Goal: Information Seeking & Learning: Learn about a topic

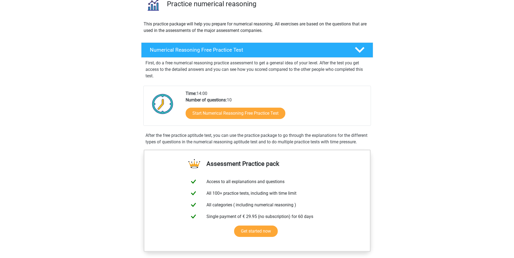
scroll to position [54, 0]
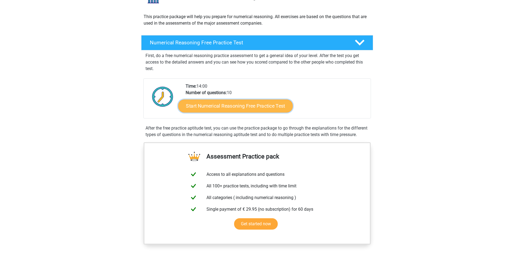
click at [229, 107] on link "Start Numerical Reasoning Free Practice Test" at bounding box center [235, 105] width 115 height 13
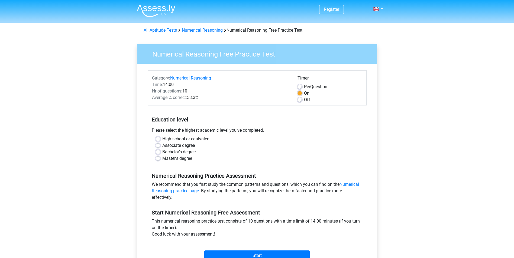
click at [162, 141] on label "High school or equivalent" at bounding box center [186, 139] width 48 height 6
click at [157, 141] on input "High school or equivalent" at bounding box center [158, 138] width 4 height 5
radio input "true"
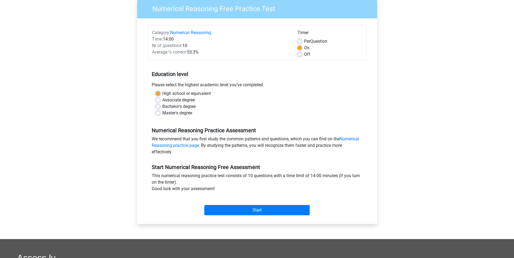
scroll to position [54, 0]
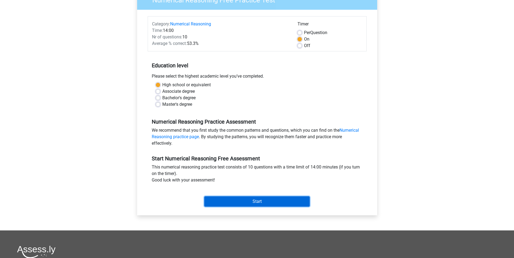
click at [242, 202] on input "Start" at bounding box center [256, 202] width 105 height 10
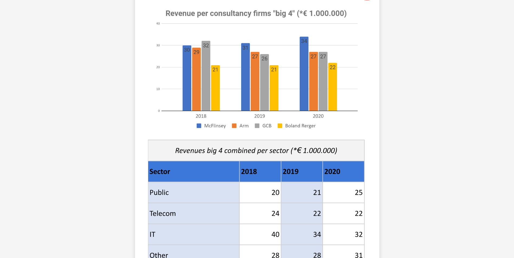
scroll to position [162, 0]
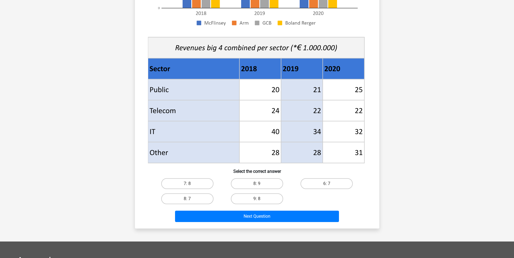
drag, startPoint x: 204, startPoint y: 194, endPoint x: 212, endPoint y: 204, distance: 12.9
click at [205, 194] on label "8: 7" at bounding box center [187, 199] width 52 height 11
click at [191, 199] on input "8: 7" at bounding box center [189, 201] width 4 height 4
radio input "true"
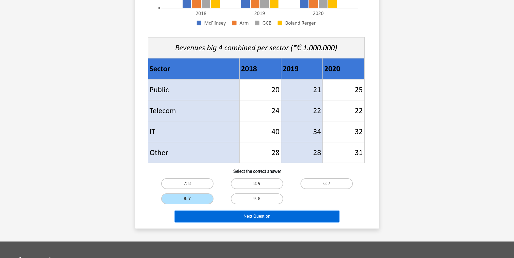
click at [236, 217] on button "Next Question" at bounding box center [257, 216] width 164 height 11
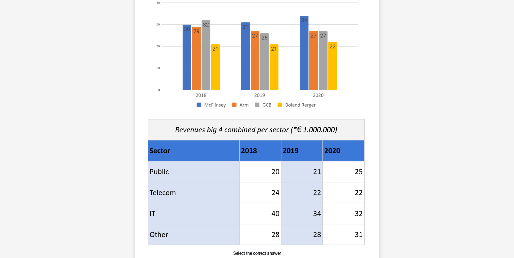
scroll to position [135, 0]
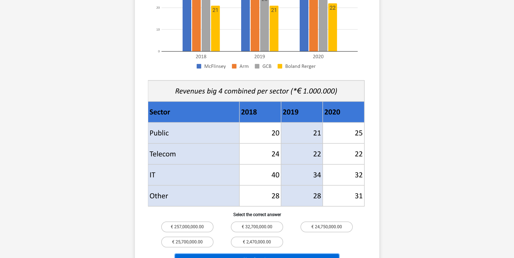
click at [285, 254] on button "Next Question" at bounding box center [257, 259] width 164 height 11
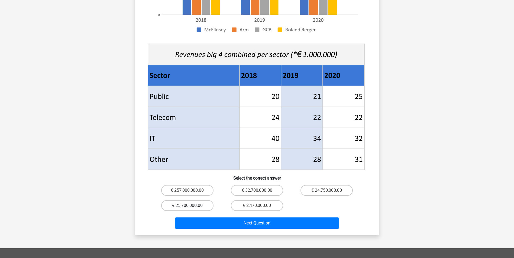
scroll to position [190, 0]
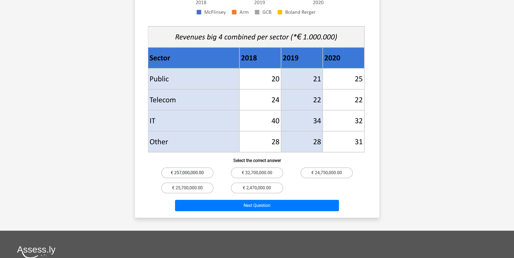
click at [190, 168] on label "€ 257,000,000.00" at bounding box center [187, 173] width 52 height 11
click at [190, 173] on input "€ 257,000,000.00" at bounding box center [189, 175] width 4 height 4
radio input "true"
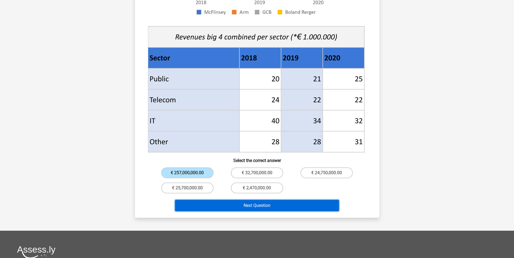
click at [248, 200] on button "Next Question" at bounding box center [257, 205] width 164 height 11
click at [259, 200] on button "Next Question" at bounding box center [257, 205] width 164 height 11
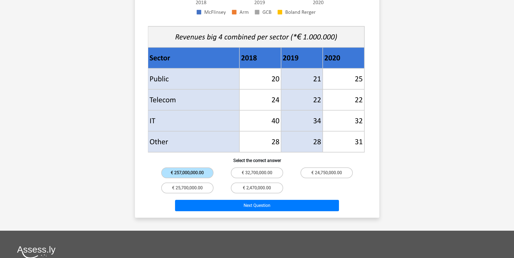
click at [206, 168] on label "€ 257,000,000.00" at bounding box center [187, 173] width 52 height 11
click at [191, 173] on input "€ 257,000,000.00" at bounding box center [189, 175] width 4 height 4
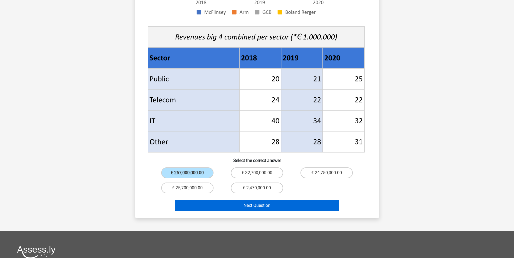
click at [242, 189] on div "If McFlinsey earns 50% of the joint big 4 public sector income in 2018 through …" at bounding box center [257, 33] width 240 height 361
click at [247, 200] on button "Next Question" at bounding box center [257, 205] width 164 height 11
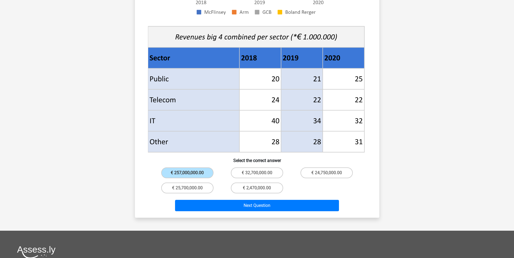
click at [248, 171] on div "€ 32,700,000.00" at bounding box center [257, 172] width 70 height 15
click at [258, 173] on input "€ 32,700,000.00" at bounding box center [259, 175] width 4 height 4
radio input "true"
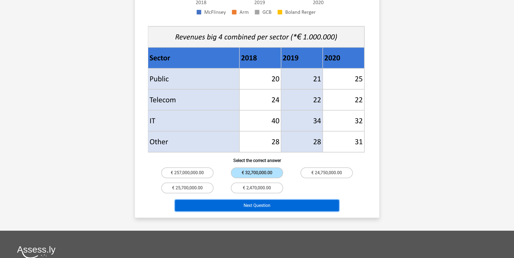
click at [267, 200] on button "Next Question" at bounding box center [257, 205] width 164 height 11
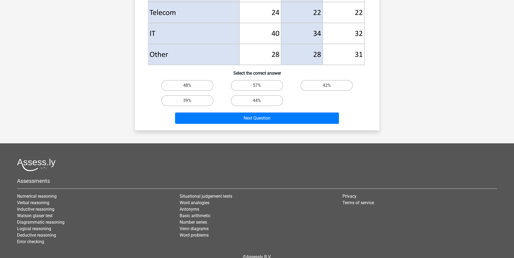
scroll to position [271, 0]
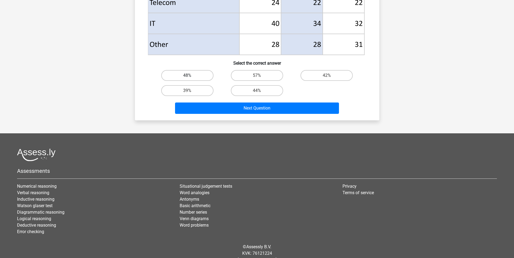
click at [199, 74] on label "48%" at bounding box center [187, 75] width 52 height 11
click at [191, 76] on input "48%" at bounding box center [189, 78] width 4 height 4
radio input "true"
click at [225, 115] on div "Next Question" at bounding box center [256, 110] width 209 height 14
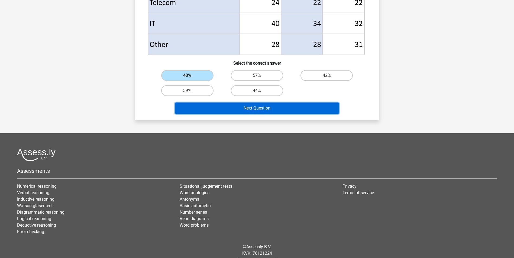
click at [229, 108] on button "Next Question" at bounding box center [257, 108] width 164 height 11
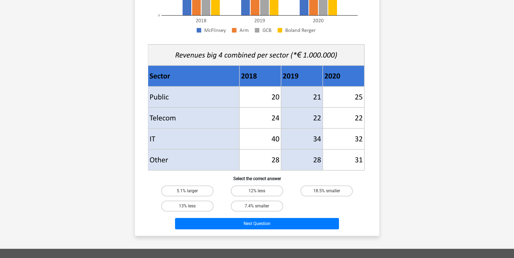
scroll to position [162, 0]
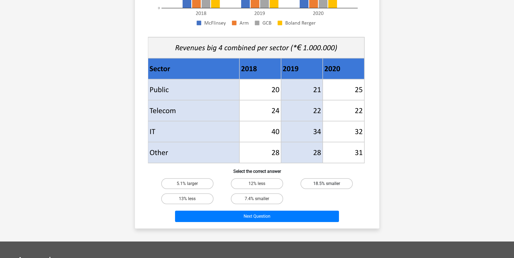
click at [322, 184] on label "18.5% smaller" at bounding box center [326, 183] width 52 height 11
click at [327, 184] on input "18.5% smaller" at bounding box center [329, 186] width 4 height 4
radio input "true"
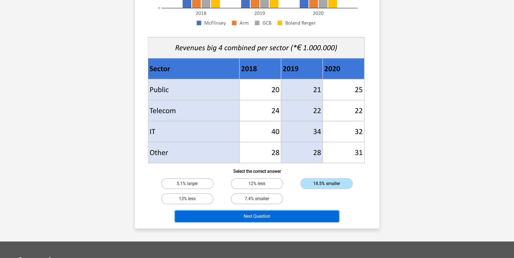
click at [288, 218] on button "Next Question" at bounding box center [257, 216] width 164 height 11
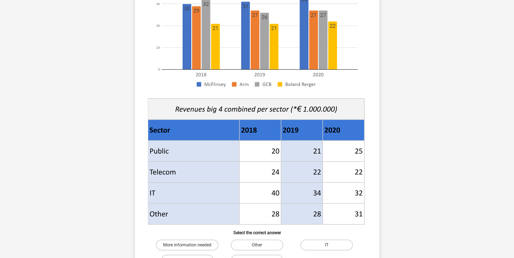
scroll to position [135, 0]
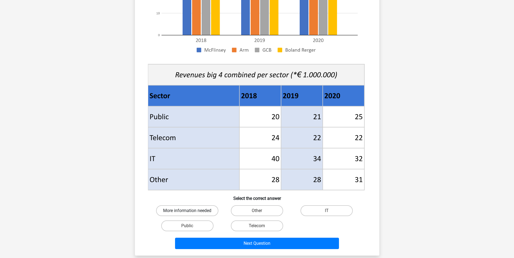
click at [193, 215] on label "More information needed" at bounding box center [187, 210] width 62 height 11
click at [191, 214] on input "More information needed" at bounding box center [189, 213] width 4 height 4
radio input "true"
click at [188, 225] on label "Public" at bounding box center [187, 226] width 52 height 11
click at [188, 226] on input "Public" at bounding box center [189, 228] width 4 height 4
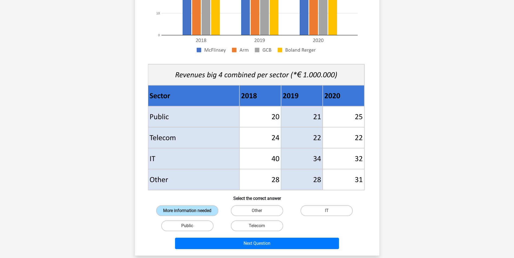
radio input "true"
click at [204, 208] on label "More information needed" at bounding box center [187, 210] width 62 height 11
click at [191, 211] on input "More information needed" at bounding box center [189, 213] width 4 height 4
radio input "true"
click at [195, 224] on label "Public" at bounding box center [187, 226] width 52 height 11
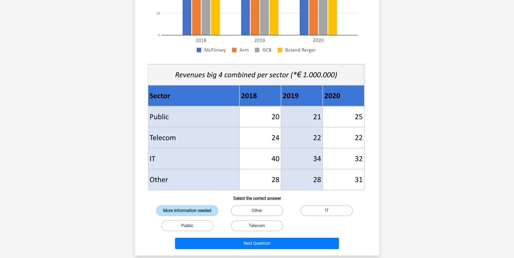
click at [191, 226] on input "Public" at bounding box center [189, 228] width 4 height 4
radio input "true"
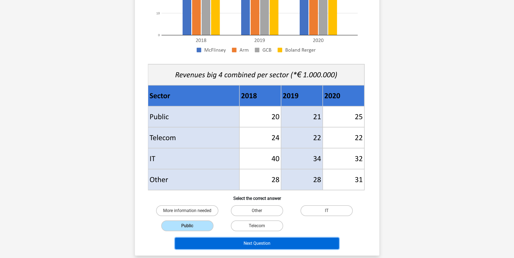
click at [216, 244] on button "Next Question" at bounding box center [257, 243] width 164 height 11
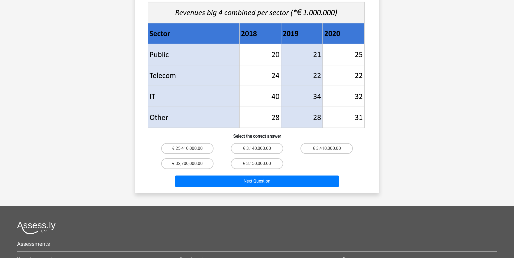
scroll to position [244, 0]
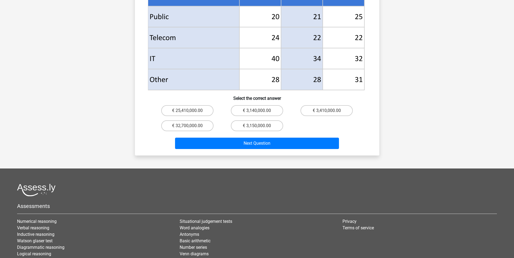
drag, startPoint x: 310, startPoint y: 104, endPoint x: 309, endPoint y: 111, distance: 7.0
click at [311, 105] on label "€ 3,410,000.00" at bounding box center [326, 110] width 52 height 11
click at [327, 111] on input "€ 3,410,000.00" at bounding box center [329, 113] width 4 height 4
radio input "true"
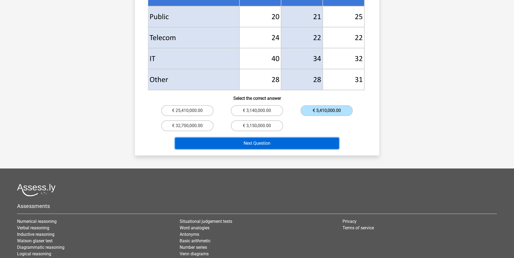
click at [292, 139] on button "Next Question" at bounding box center [257, 143] width 164 height 11
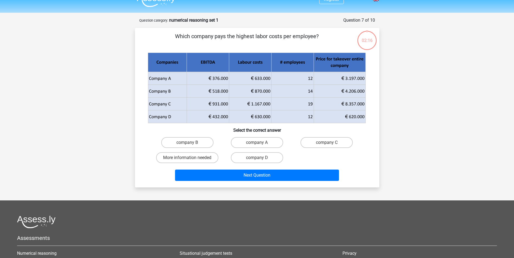
scroll to position [0, 0]
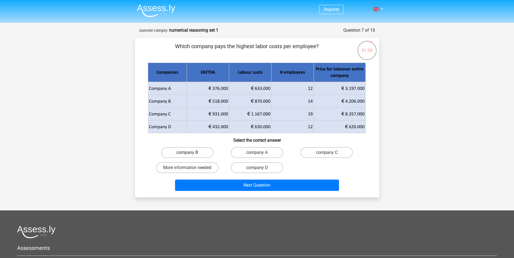
click at [202, 154] on label "company B" at bounding box center [187, 152] width 52 height 11
click at [191, 154] on input "company B" at bounding box center [189, 155] width 4 height 4
radio input "true"
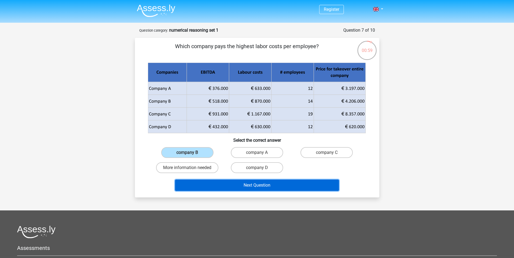
drag, startPoint x: 286, startPoint y: 184, endPoint x: 288, endPoint y: 186, distance: 3.5
click at [286, 184] on button "Next Question" at bounding box center [257, 185] width 164 height 11
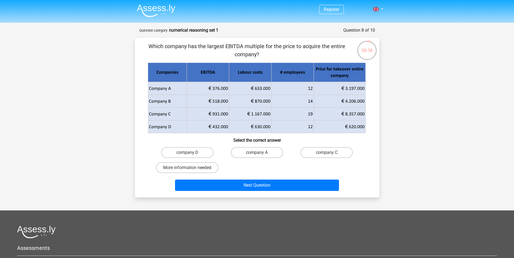
click at [188, 171] on input "More information needed" at bounding box center [189, 170] width 4 height 4
radio input "true"
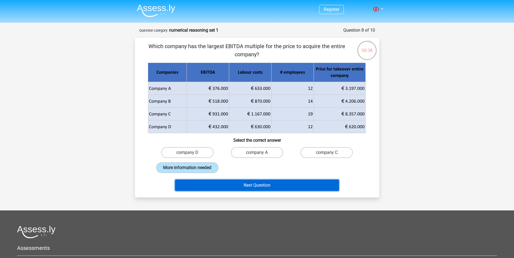
click at [212, 180] on button "Next Question" at bounding box center [257, 185] width 164 height 11
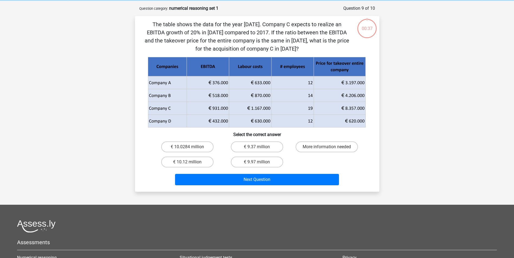
scroll to position [27, 0]
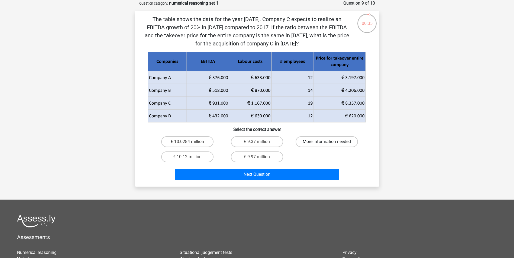
click at [335, 145] on label "More information needed" at bounding box center [326, 141] width 62 height 11
click at [330, 145] on input "More information needed" at bounding box center [329, 144] width 4 height 4
radio input "true"
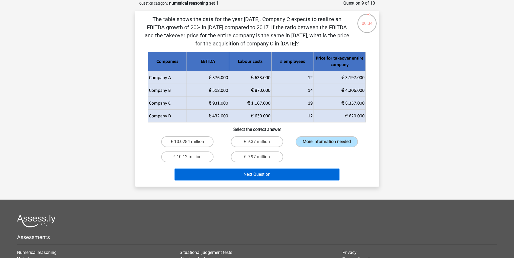
click at [280, 176] on button "Next Question" at bounding box center [257, 174] width 164 height 11
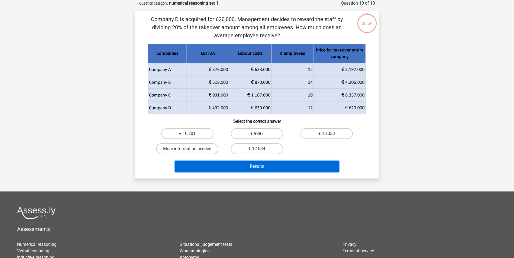
click at [287, 163] on button "Results" at bounding box center [257, 166] width 164 height 11
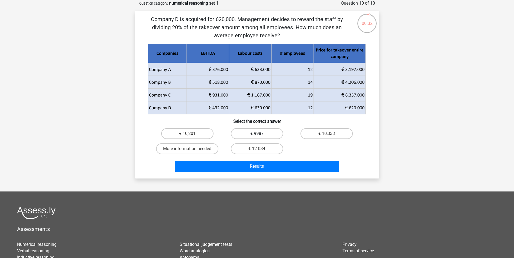
click at [256, 135] on label "€ 9987" at bounding box center [257, 133] width 52 height 11
click at [257, 135] on input "€ 9987" at bounding box center [259, 136] width 4 height 4
radio input "true"
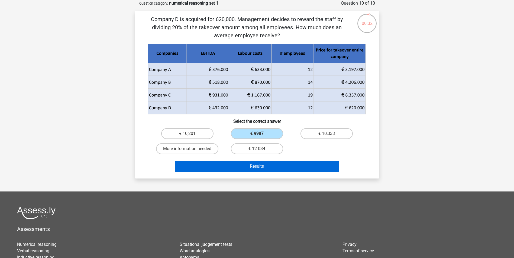
drag, startPoint x: 272, startPoint y: 175, endPoint x: 277, endPoint y: 166, distance: 10.3
click at [274, 169] on div "Company D is acquired for 620,000. Management decides to reward the staff by di…" at bounding box center [257, 95] width 244 height 168
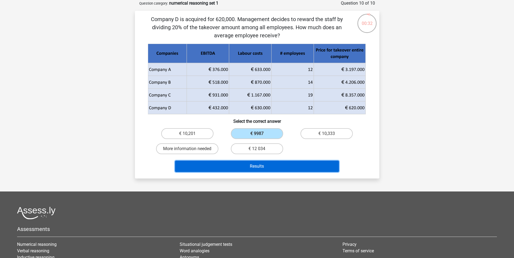
drag, startPoint x: 280, startPoint y: 162, endPoint x: 287, endPoint y: 168, distance: 9.0
click at [280, 162] on button "Results" at bounding box center [257, 166] width 164 height 11
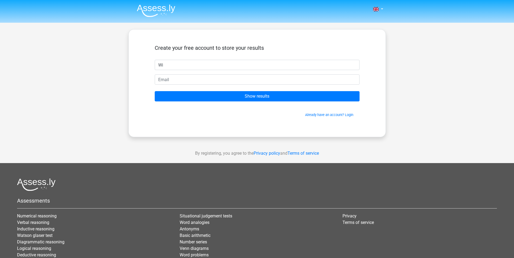
type input "W"
type input "Will"
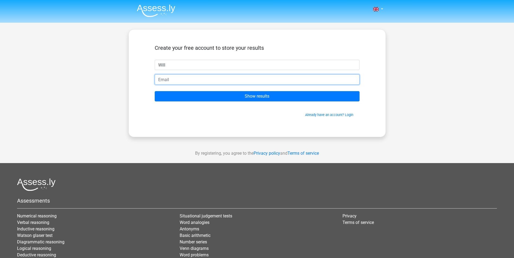
click at [233, 77] on input "email" at bounding box center [257, 79] width 205 height 10
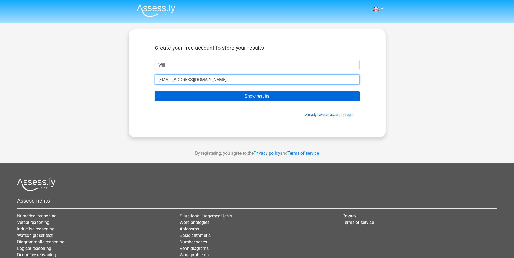
type input "williamokirk@icloud.com"
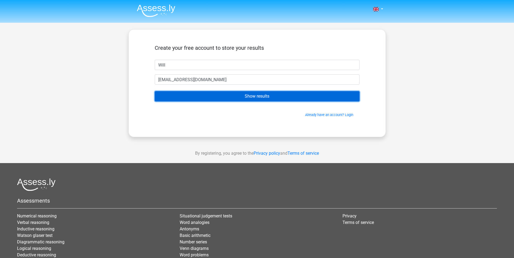
click at [269, 95] on input "Show results" at bounding box center [257, 96] width 205 height 10
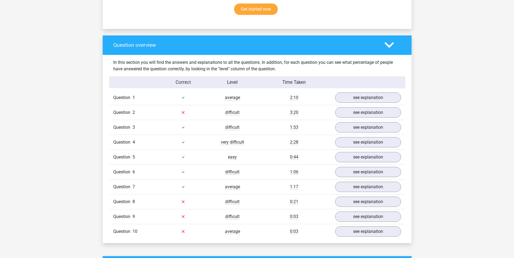
scroll to position [379, 0]
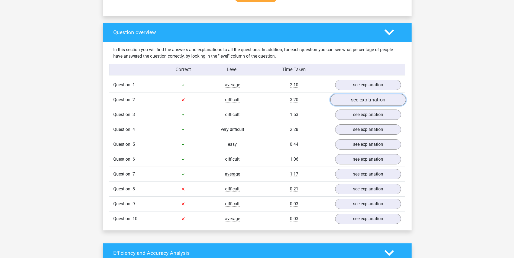
click at [358, 100] on link "see explanation" at bounding box center [368, 100] width 76 height 12
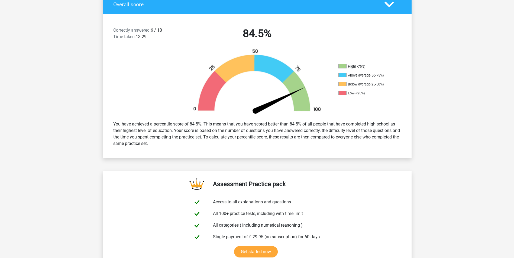
scroll to position [135, 0]
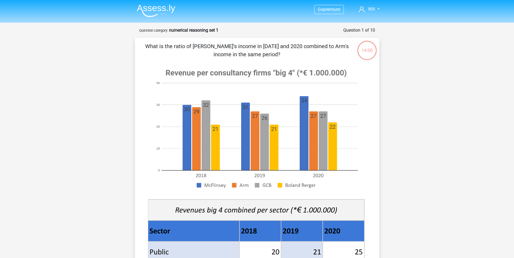
scroll to position [27, 0]
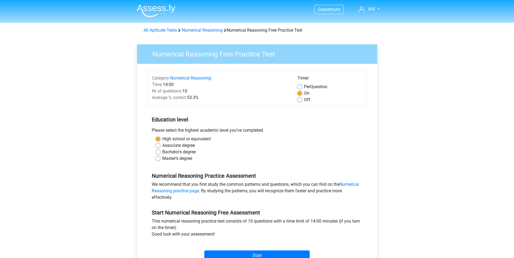
scroll to position [54, 0]
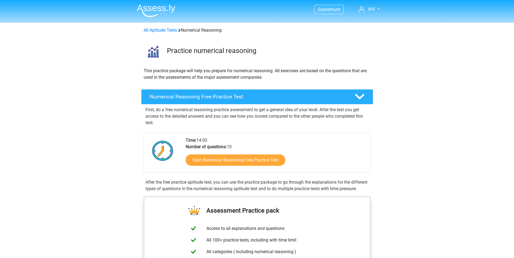
scroll to position [54, 0]
